Goal: Information Seeking & Learning: Learn about a topic

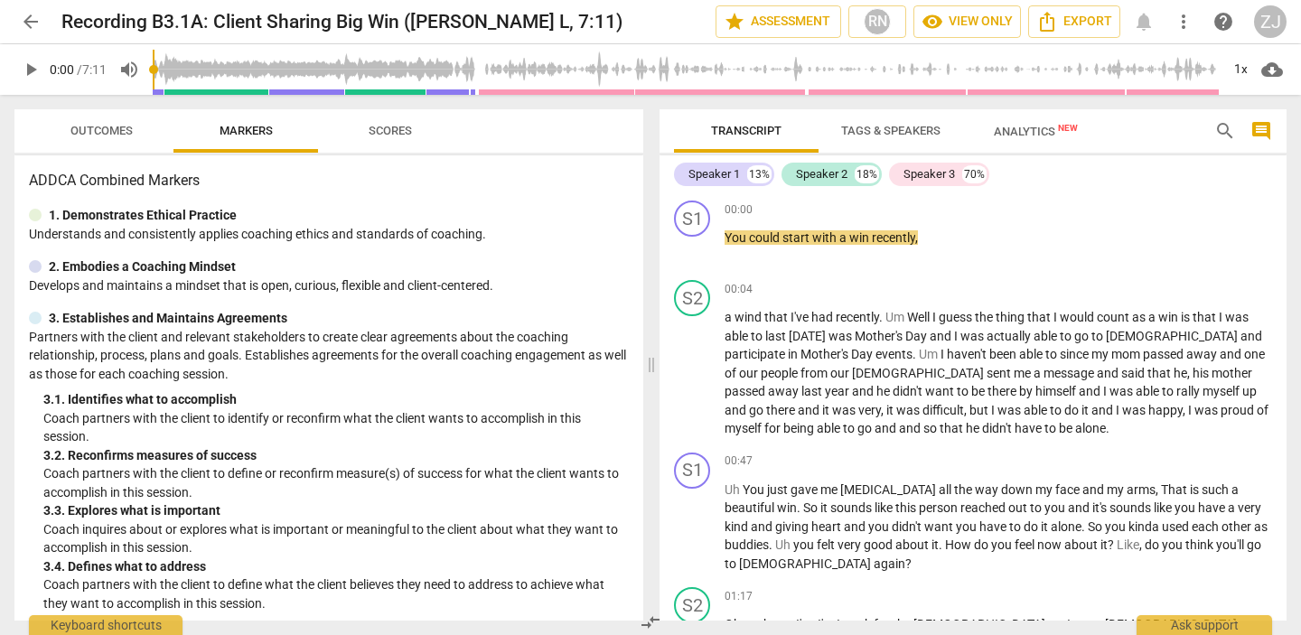
click at [33, 67] on span "play_arrow" at bounding box center [31, 70] width 22 height 22
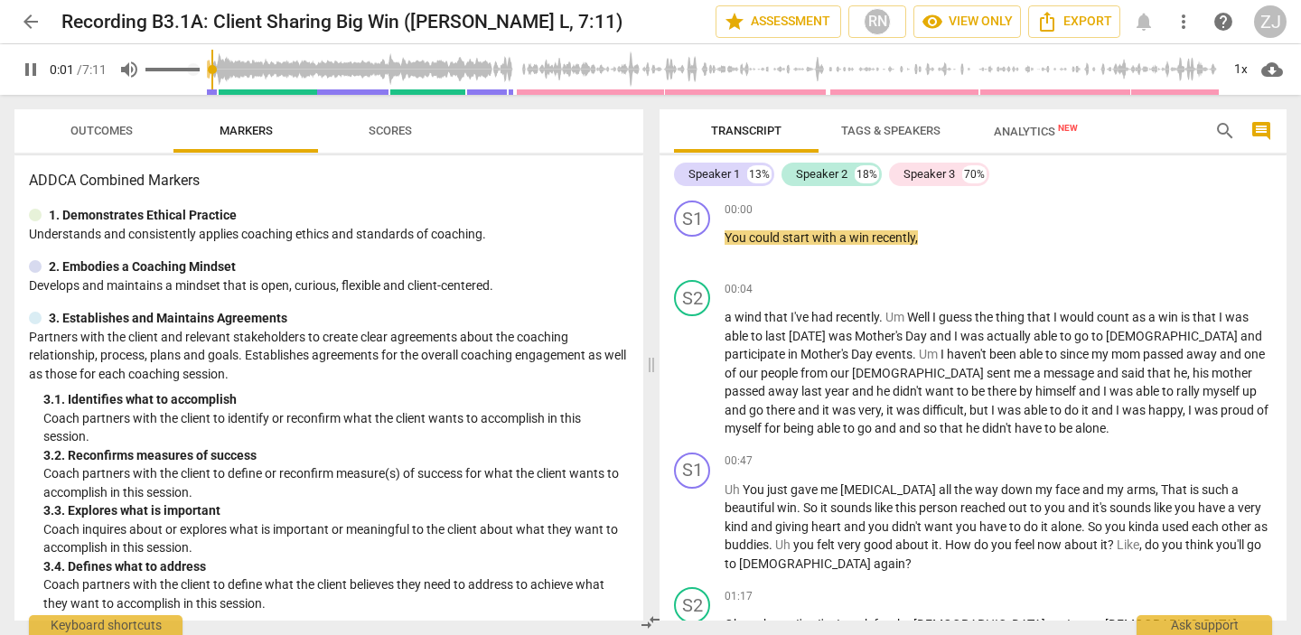
type input "2"
click at [136, 63] on span "volume_up" at bounding box center [129, 70] width 22 height 22
type input "0"
type input "4"
type input "0.06"
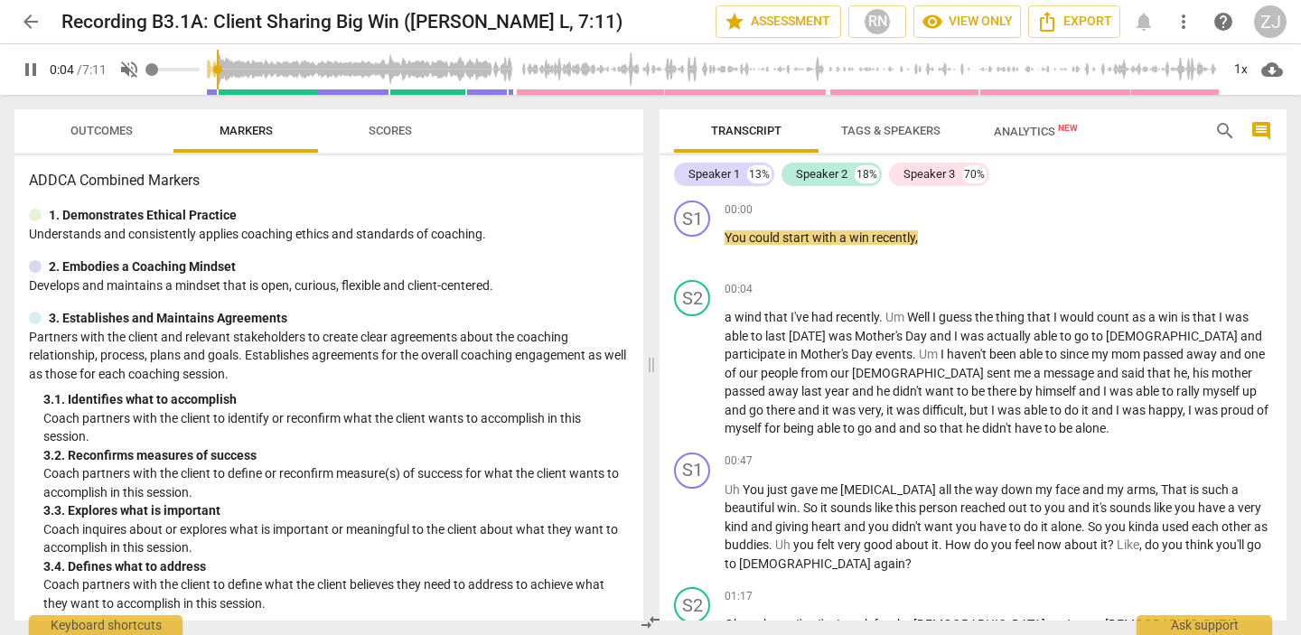
type input "4"
type input "0.12"
type input "4"
type input "0.17"
type input "4"
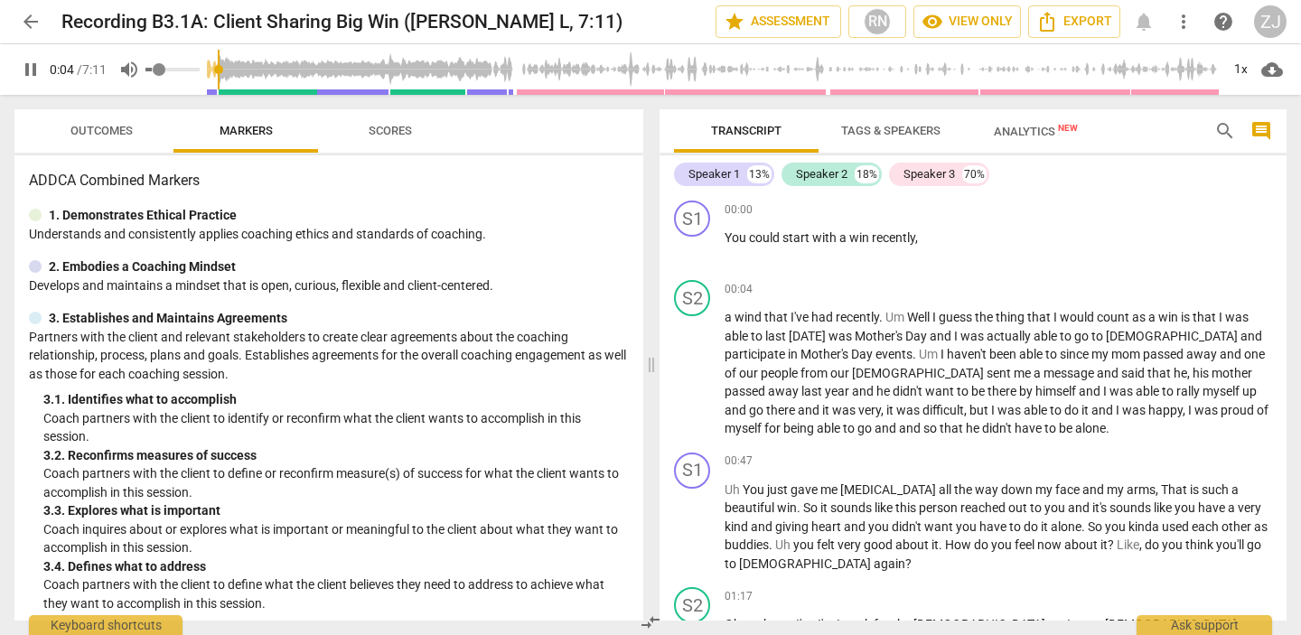
type input "0.25"
type input "4"
type input "0.33"
type input "4"
type input "0.39"
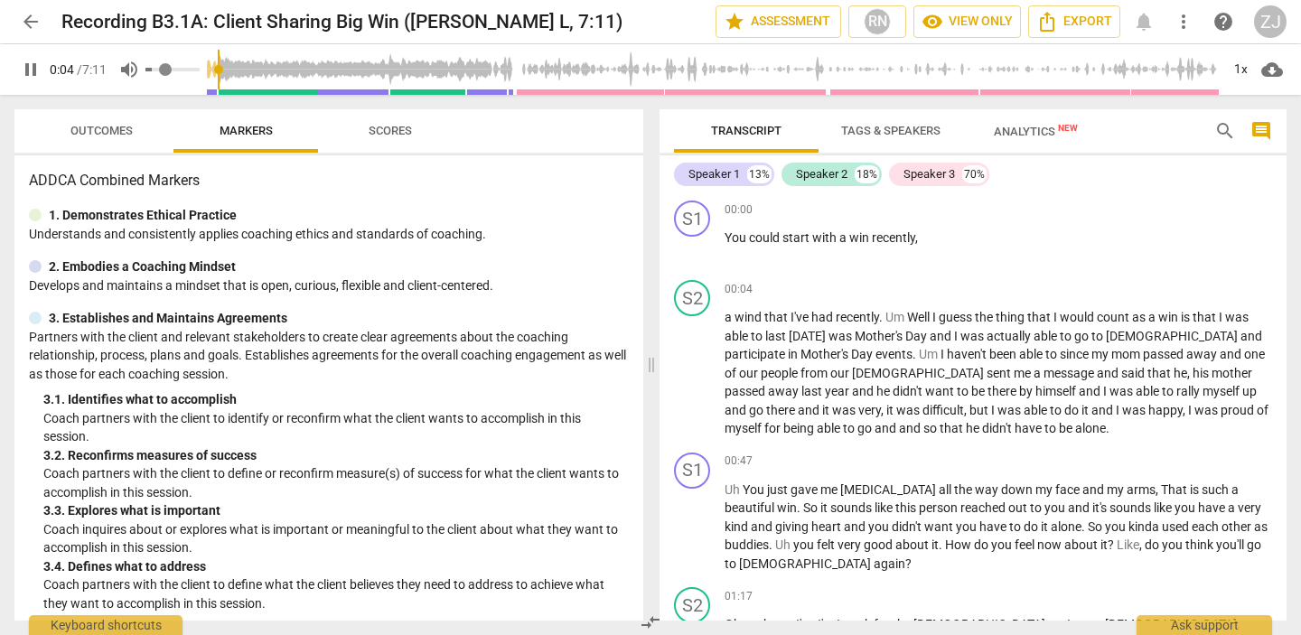
type input "4"
type input "0.44"
type input "4"
type input "0.49"
type input "4"
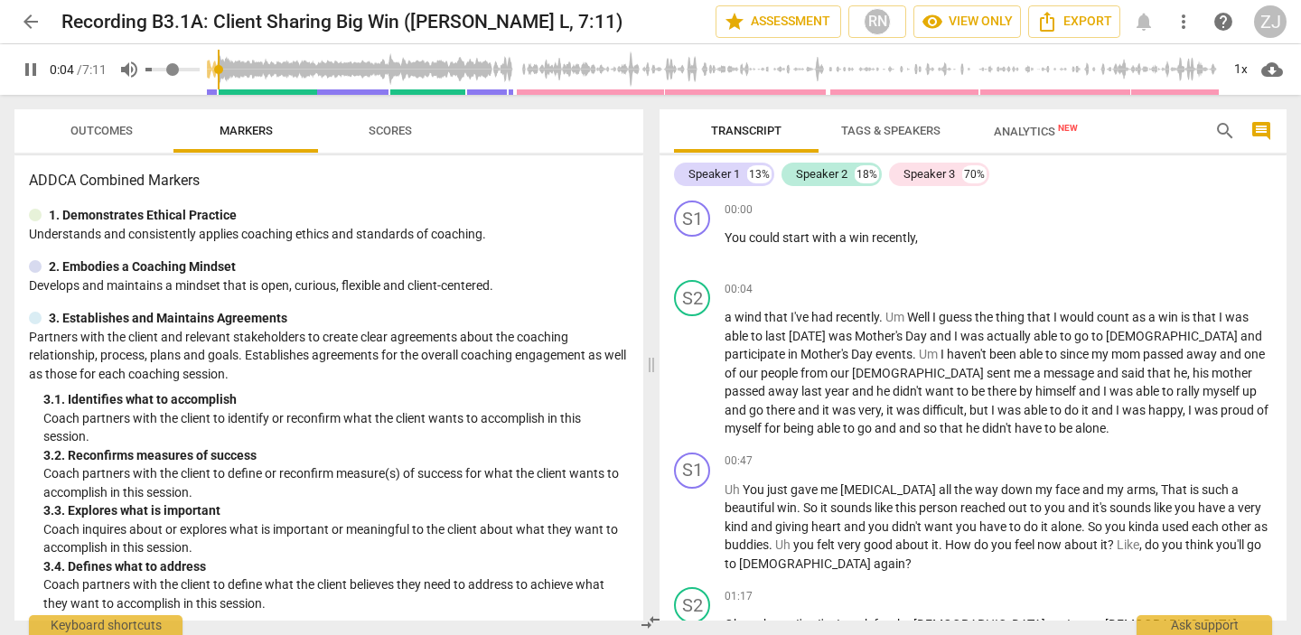
type input "0.52"
type input "4"
type input "0.54"
type input "4"
type input "0.56"
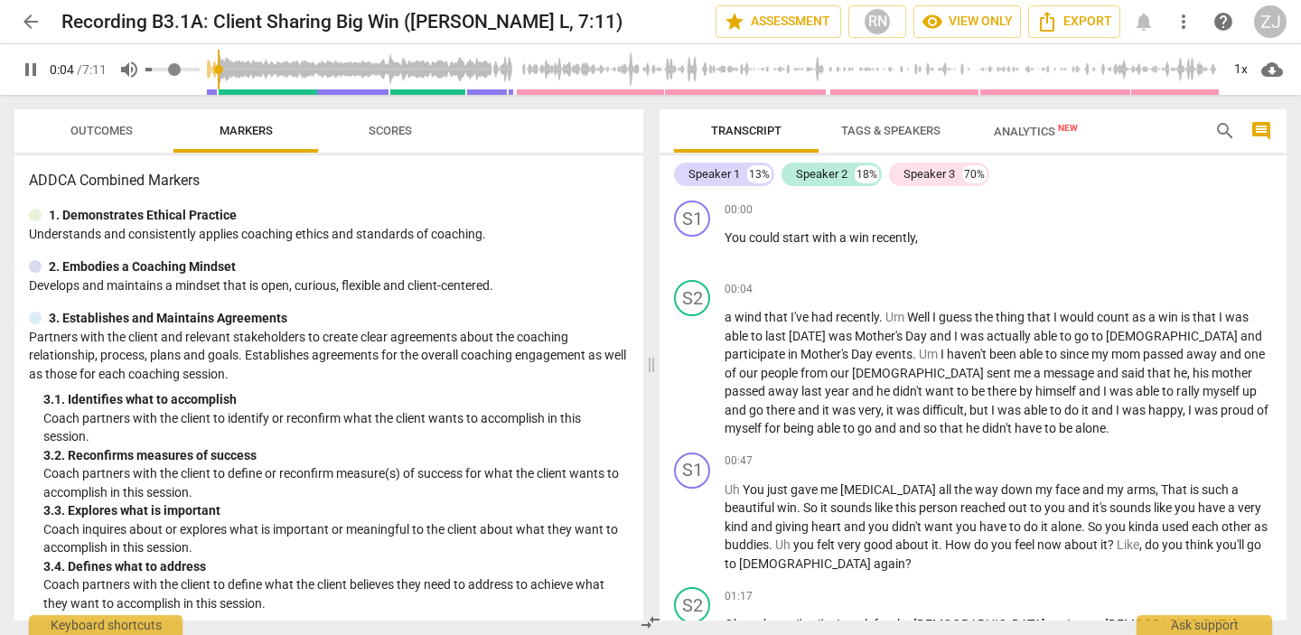
type input "4"
type input "0.57"
type input "4"
type input "0.58"
type input "4"
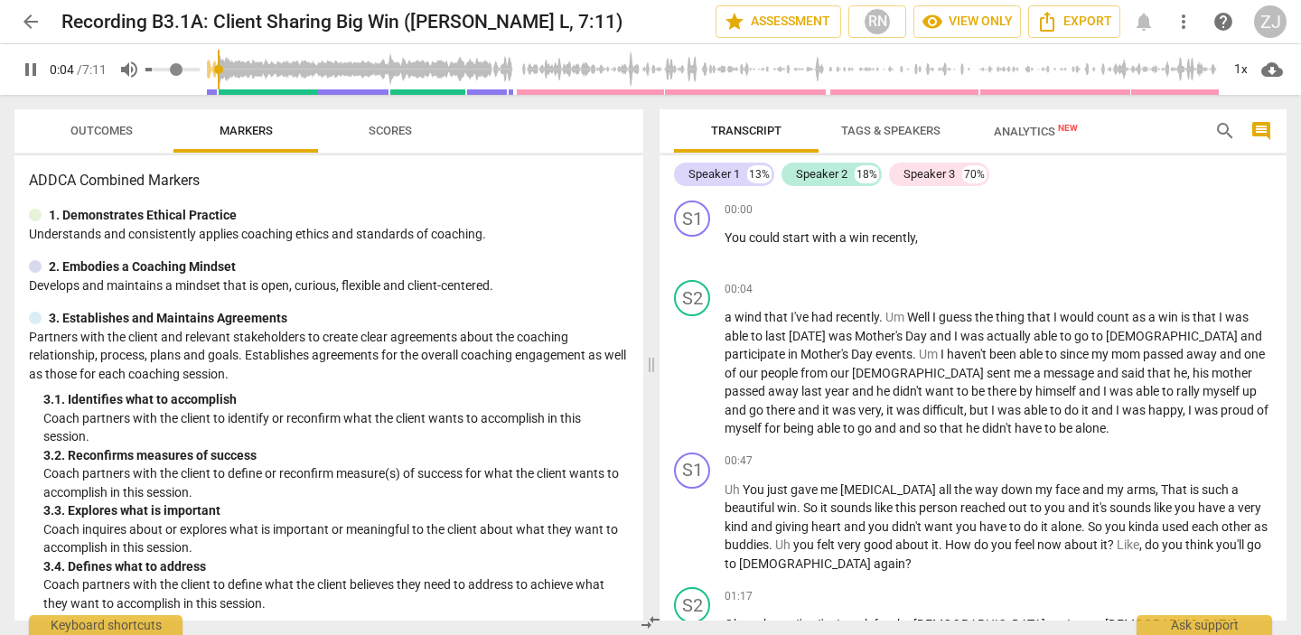
type input "0.59"
type input "4"
type input "0.61"
type input "4"
type input "0.62"
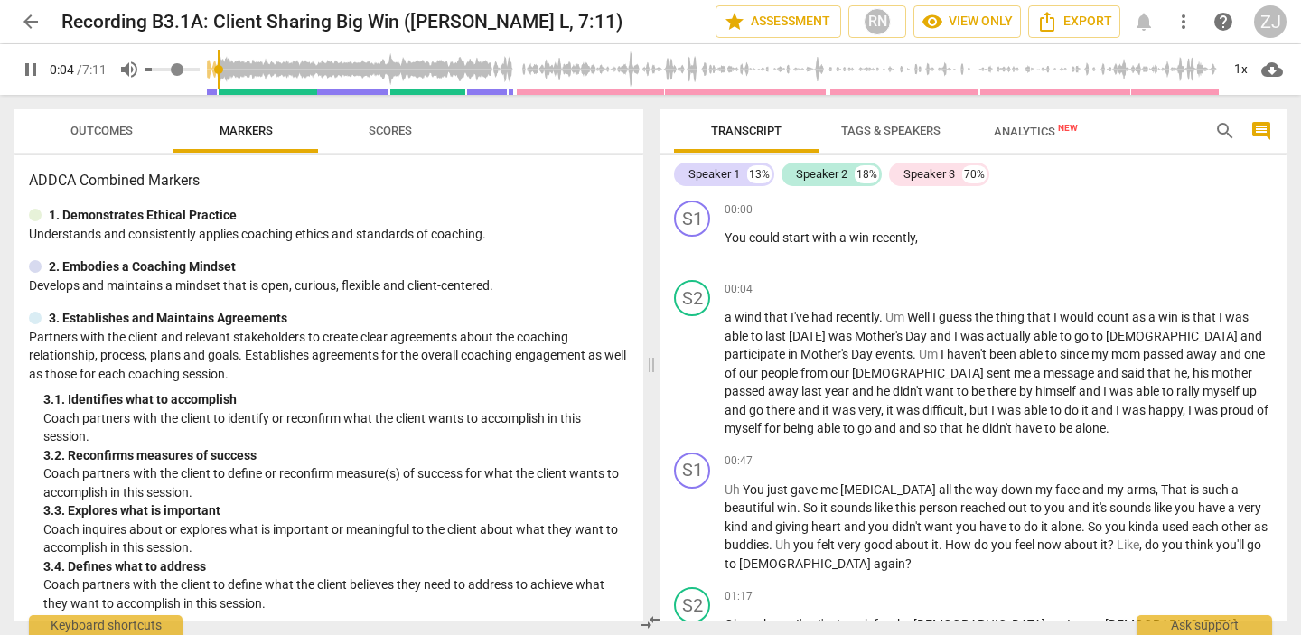
type input "4"
type input "0.63"
type input "5"
type input "0.64"
type input "5"
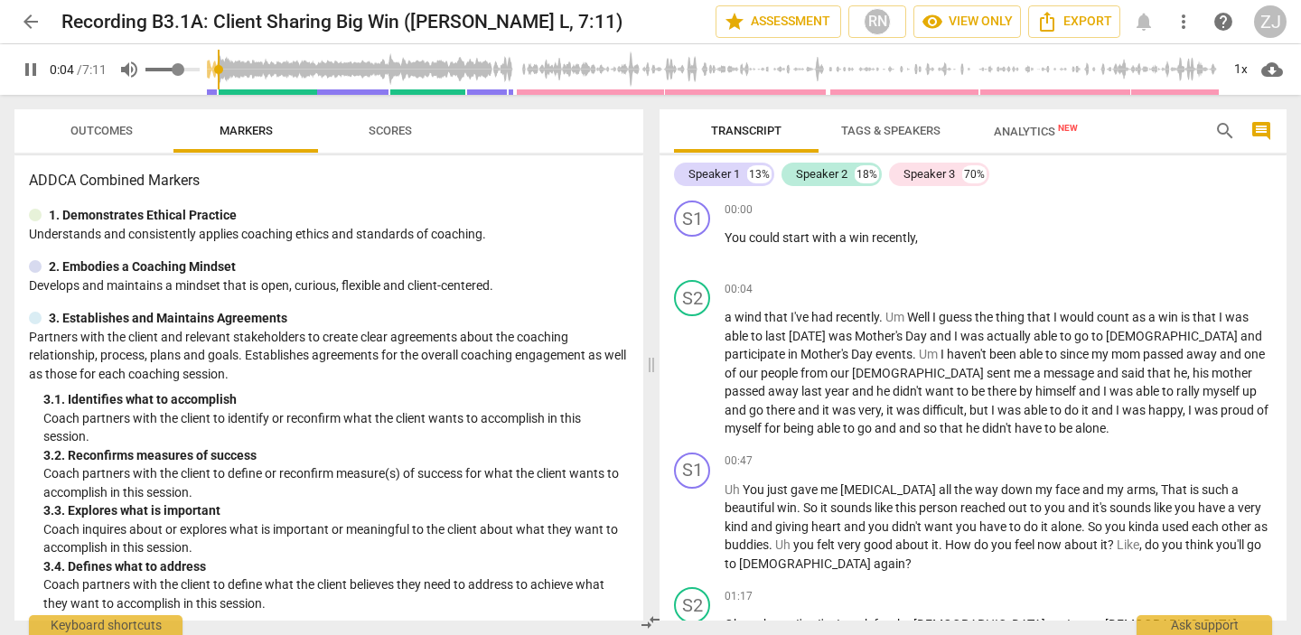
type input "0.65"
type input "5"
type input "0.67"
type input "5"
type input "0.69"
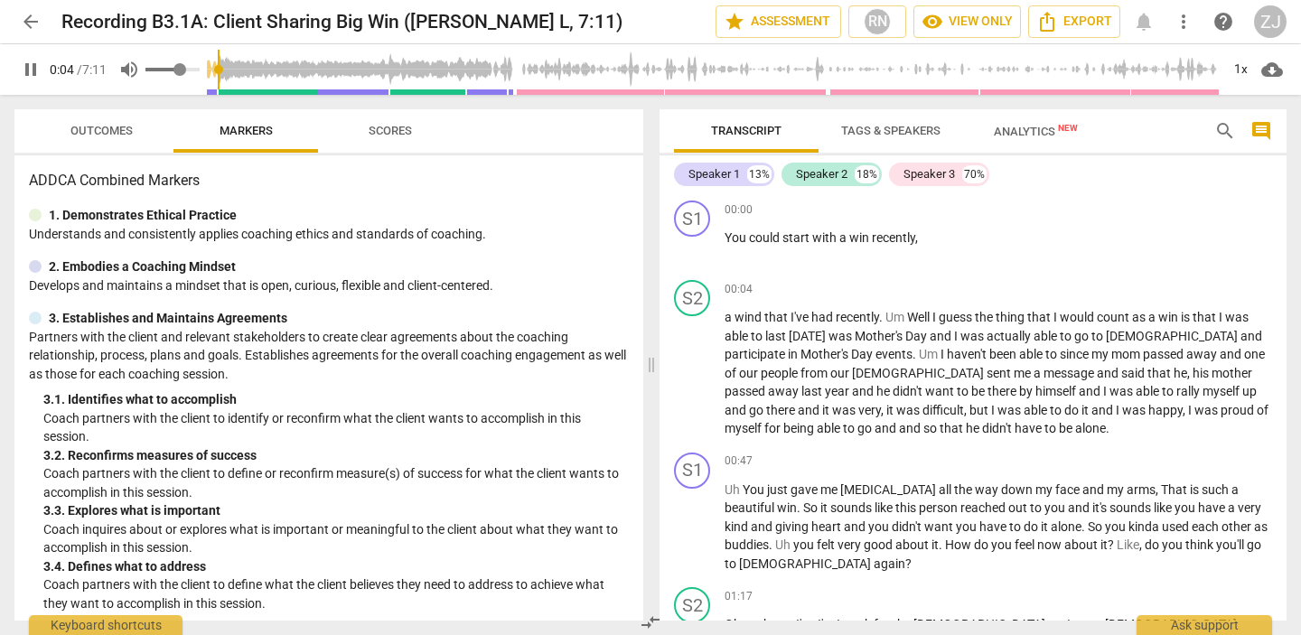
type input "5"
type input "0.71"
type input "5"
type input "0.73"
type input "5"
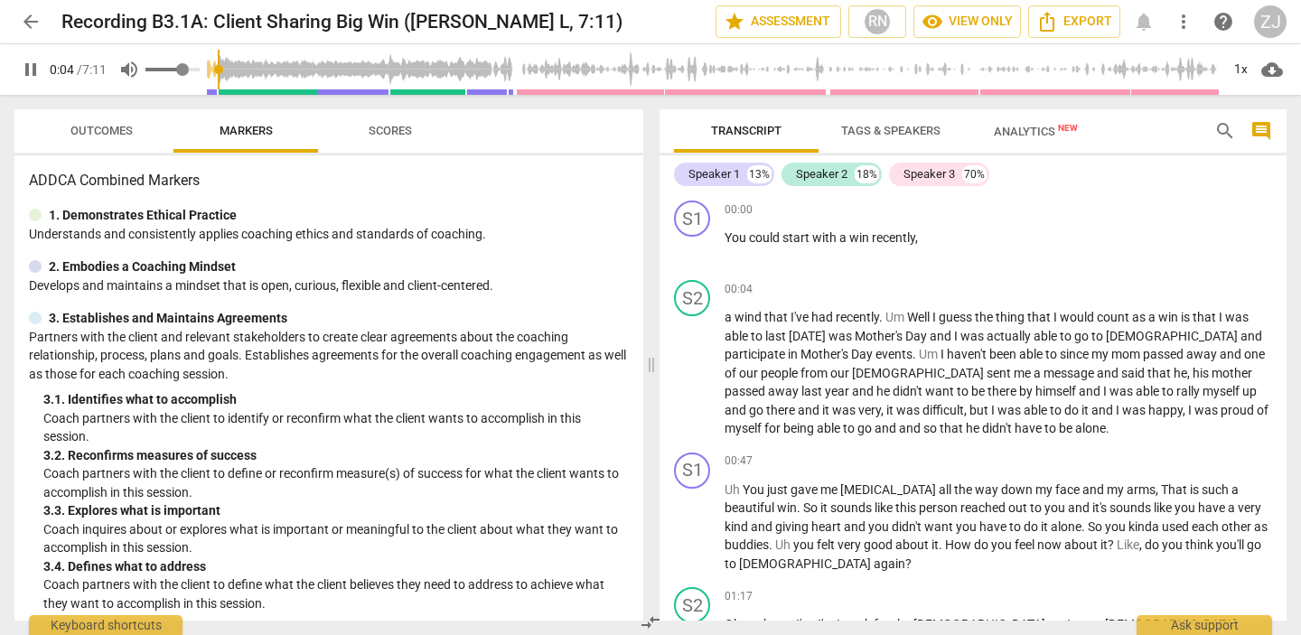
type input "0.75"
type input "5"
type input "0.78"
type input "5"
type input "0.8"
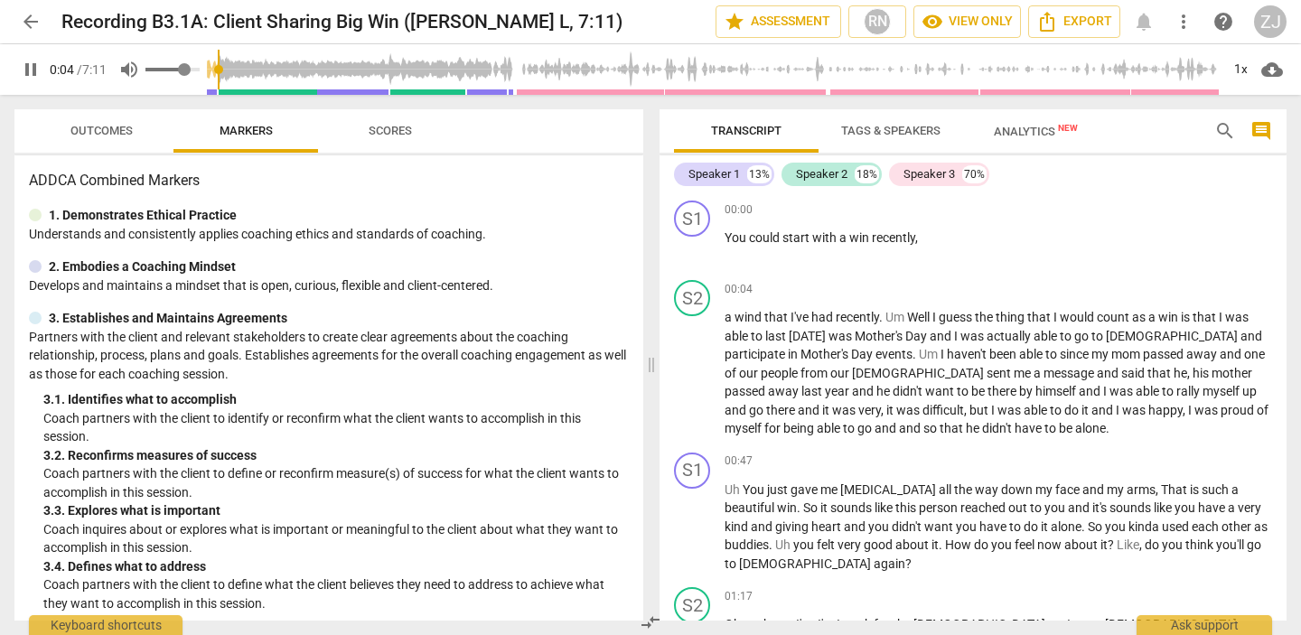
type input "5"
type input "0.84"
type input "5"
type input "0.87"
type input "5"
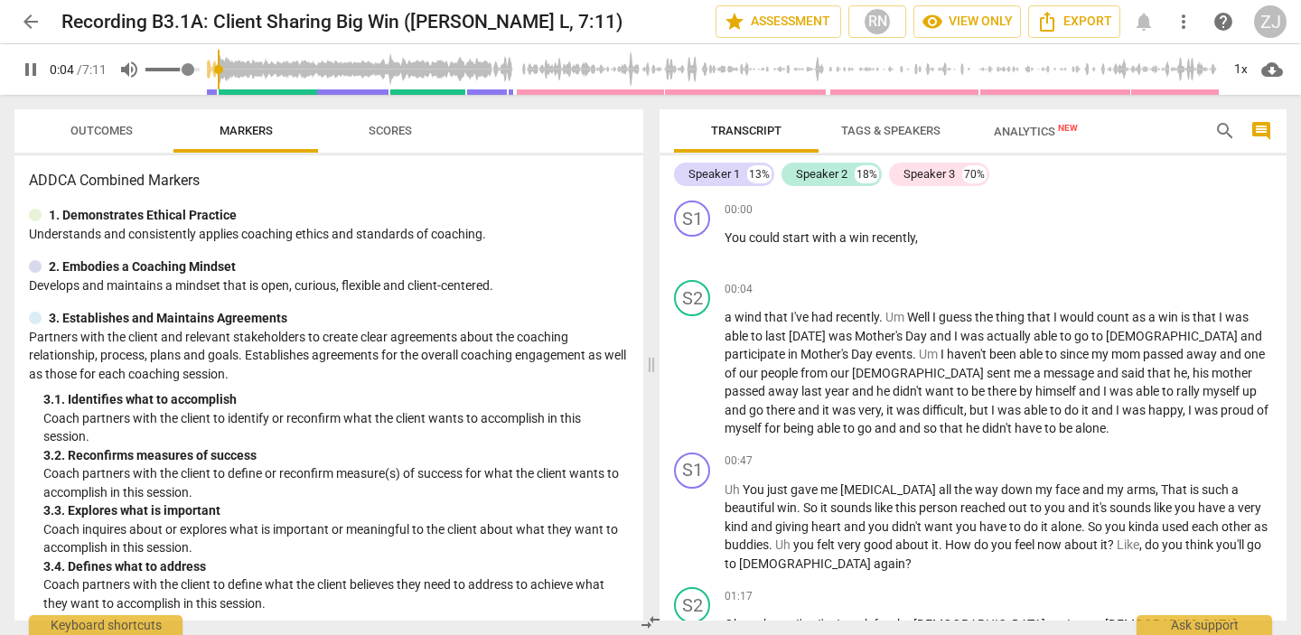
type input "0.91"
type input "5"
type input "0.96"
type input "5"
type input "1"
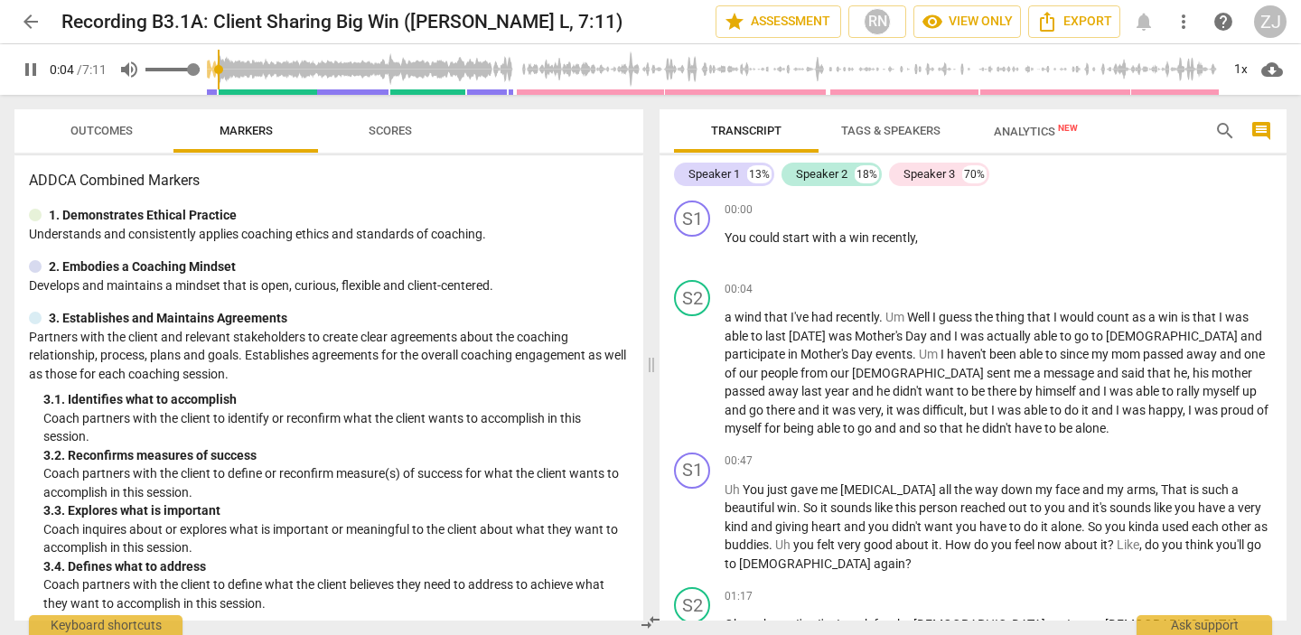
type input "5"
drag, startPoint x: 155, startPoint y: 70, endPoint x: 201, endPoint y: 70, distance: 45.2
type input "1"
click at [200, 70] on input "range" at bounding box center [172, 70] width 54 height 4
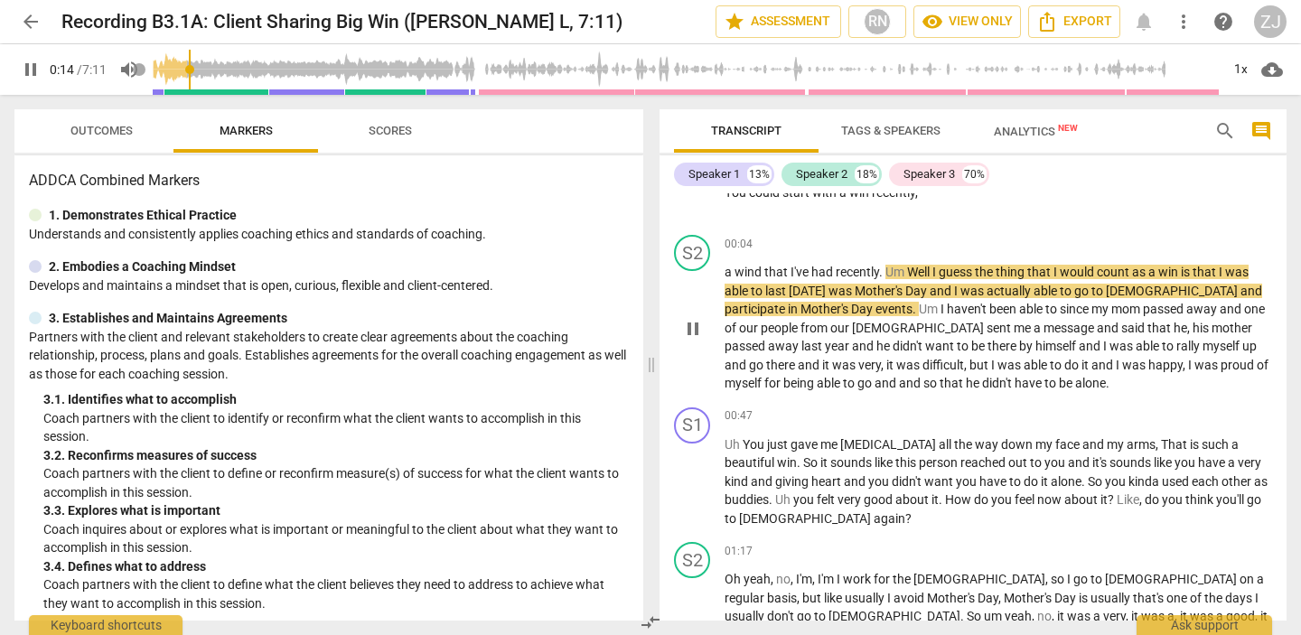
scroll to position [49, 0]
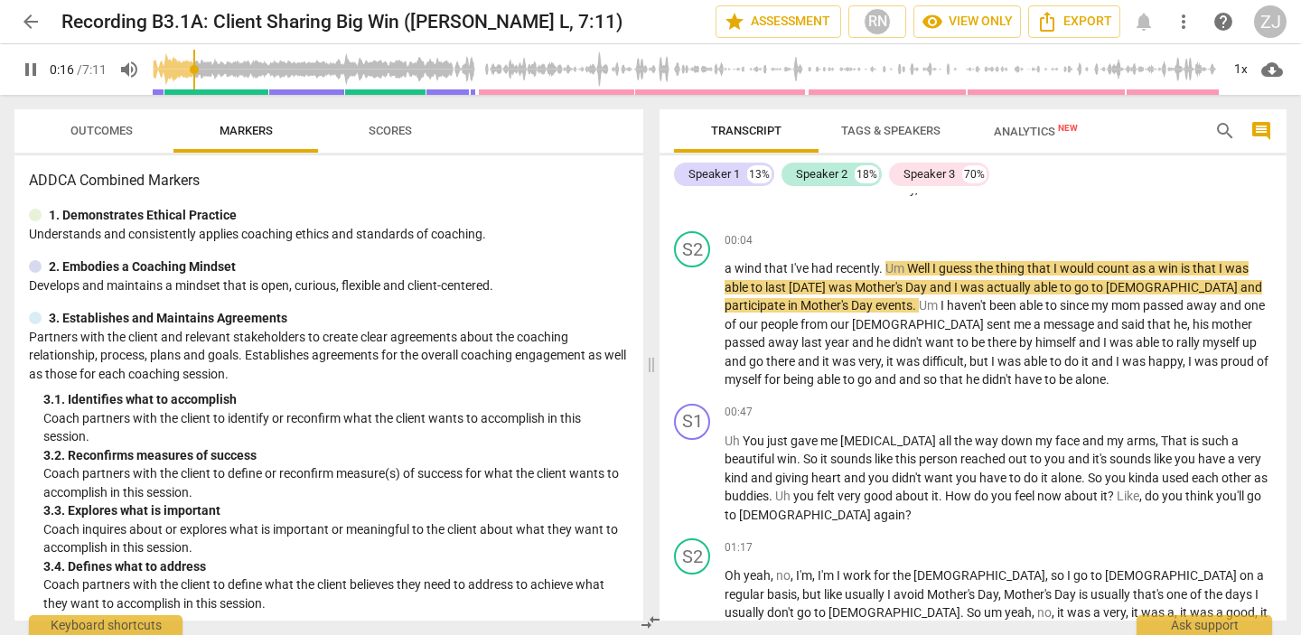
type input "17"
click at [36, 23] on span "arrow_back" at bounding box center [31, 22] width 22 height 22
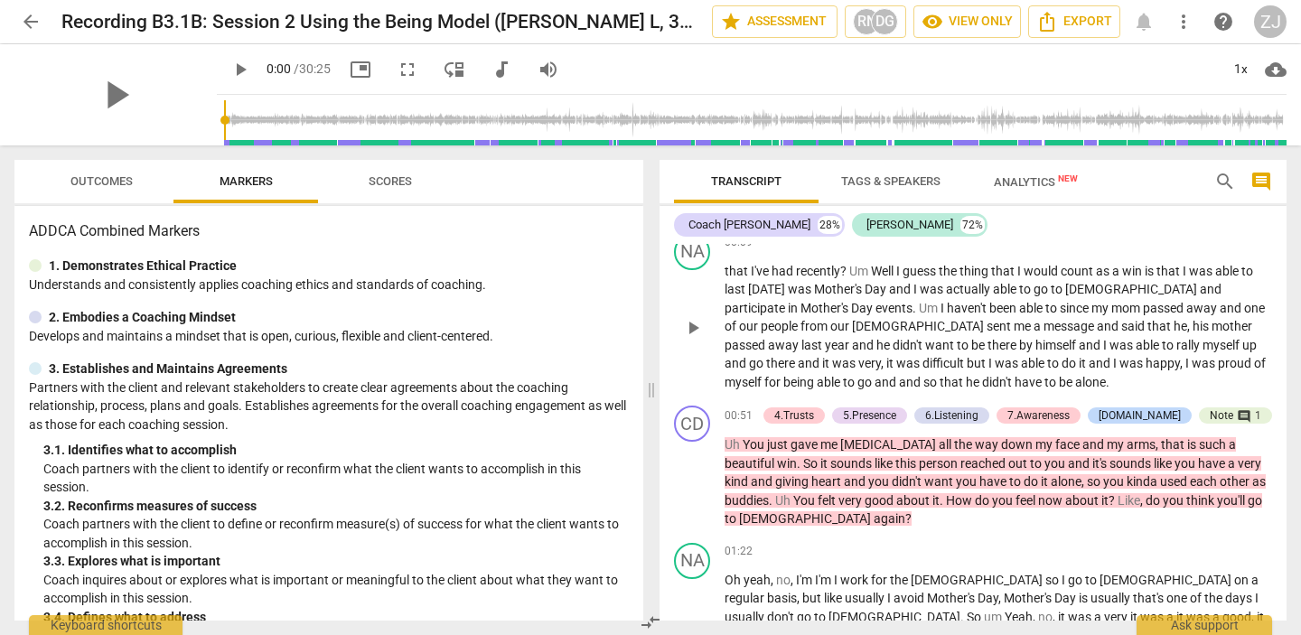
scroll to position [294, 0]
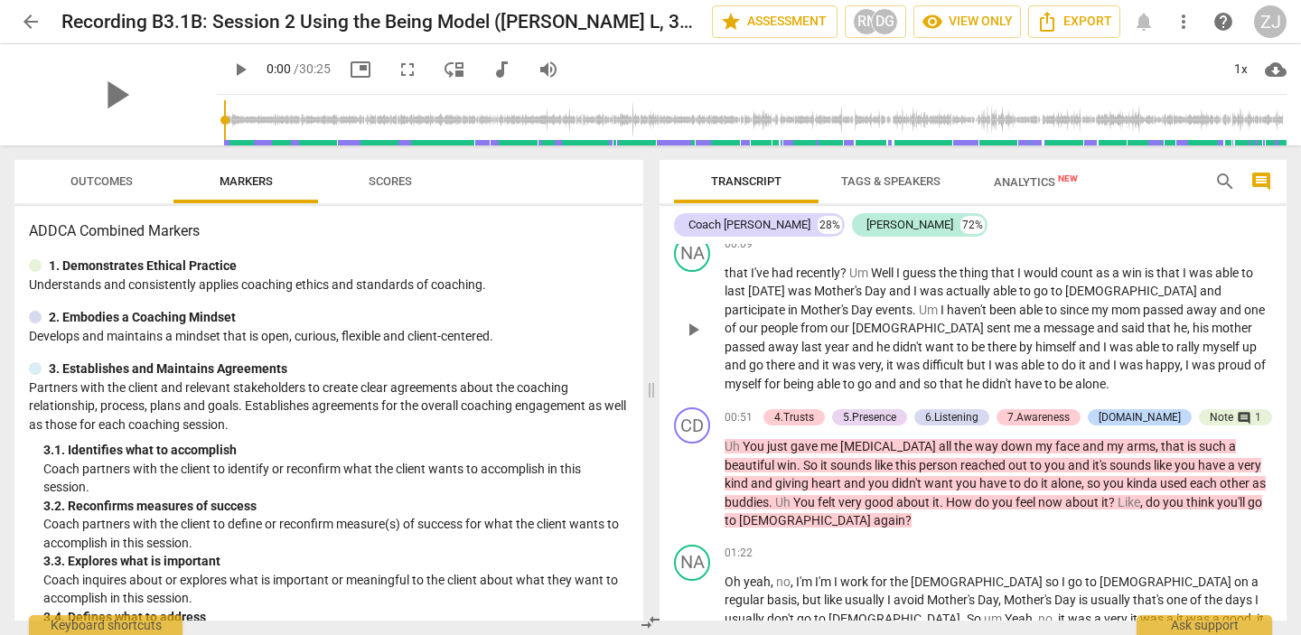
click at [738, 319] on p "that I've had recently ? Um Well I guess the thing that I would count as a win …" at bounding box center [998, 329] width 547 height 130
click at [731, 280] on span "that" at bounding box center [738, 273] width 26 height 14
click at [102, 90] on span "play_arrow" at bounding box center [115, 94] width 47 height 47
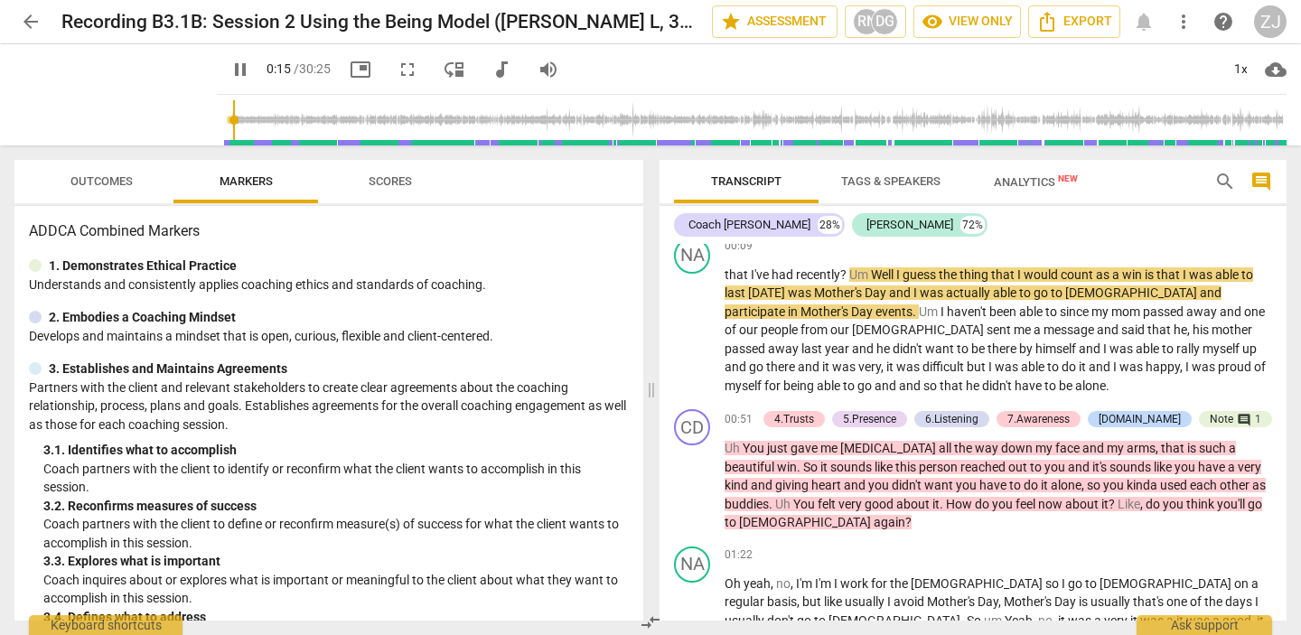
scroll to position [305, 0]
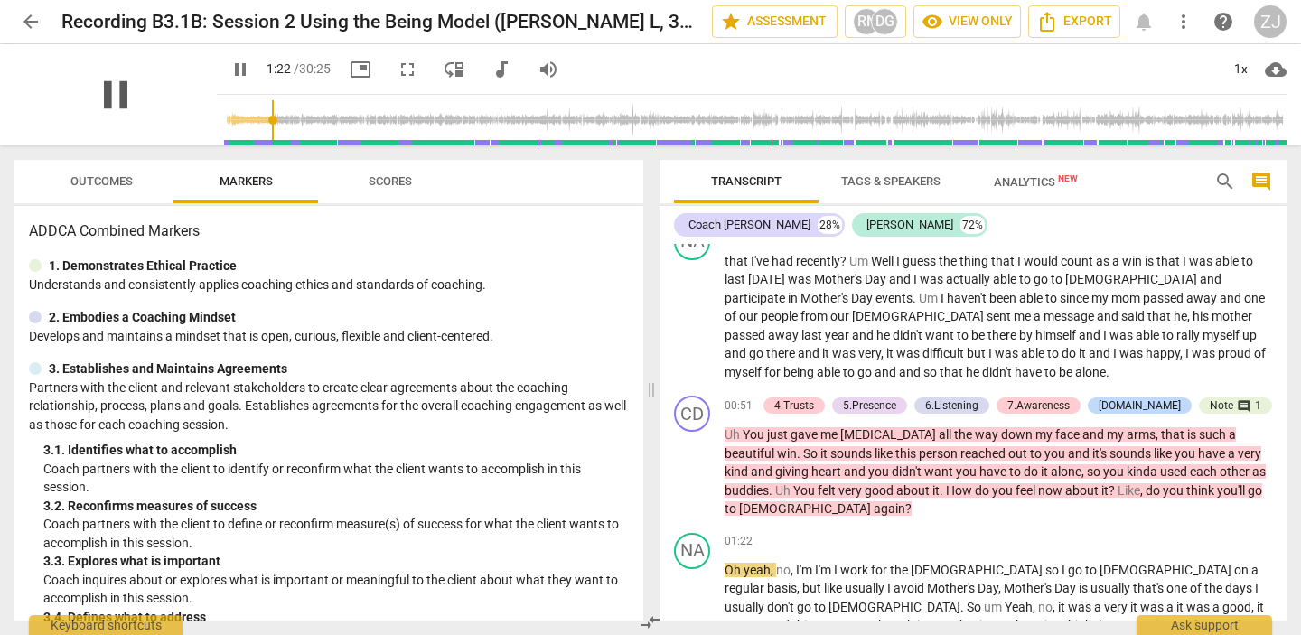
click at [107, 93] on span "pause" at bounding box center [115, 94] width 47 height 47
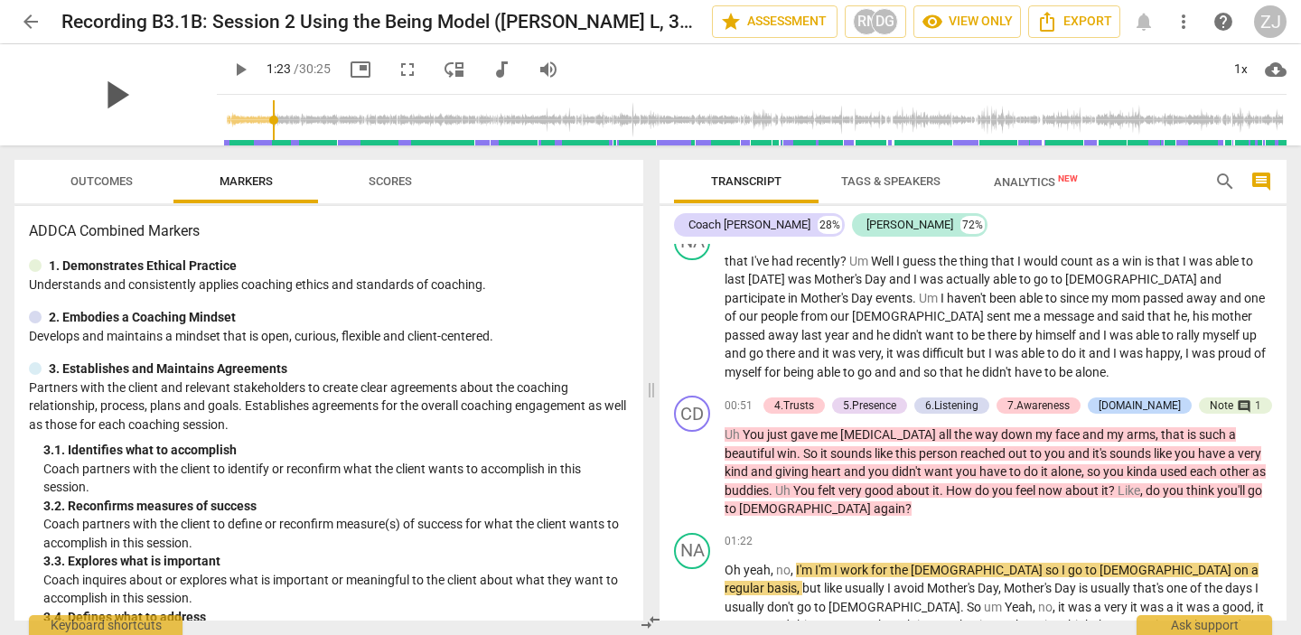
type input "83"
